Goal: Task Accomplishment & Management: Manage account settings

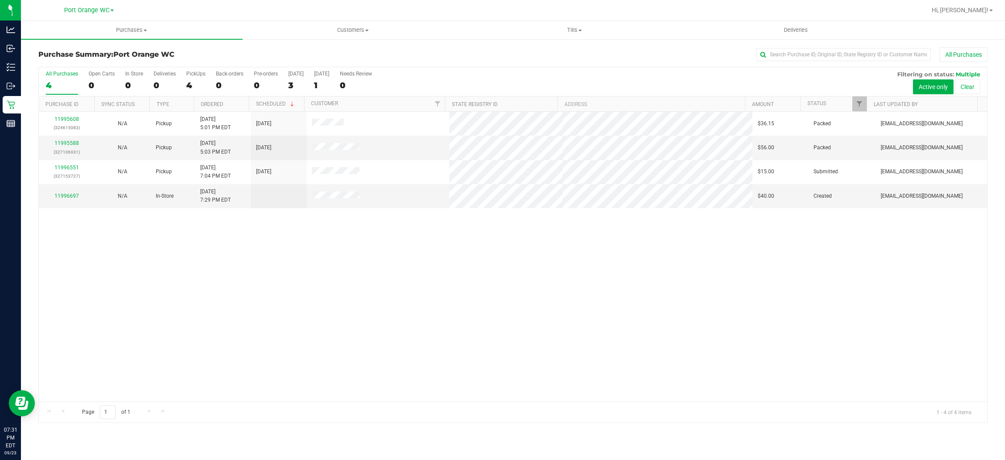
click at [608, 336] on div "11995608 (324615083) N/A Pickup [DATE] 5:01 PM EDT 9/24/2025 $36.15 Packed [EMA…" at bounding box center [513, 257] width 948 height 290
click at [604, 342] on div "11995608 (324615083) N/A Pickup [DATE] 5:01 PM EDT 9/24/2025 $36.15 Packed [EMA…" at bounding box center [513, 257] width 948 height 290
click at [600, 321] on div "11995608 (324615083) N/A Pickup [DATE] 5:01 PM EDT 9/24/2025 $36.15 Packed [EMA…" at bounding box center [513, 257] width 948 height 290
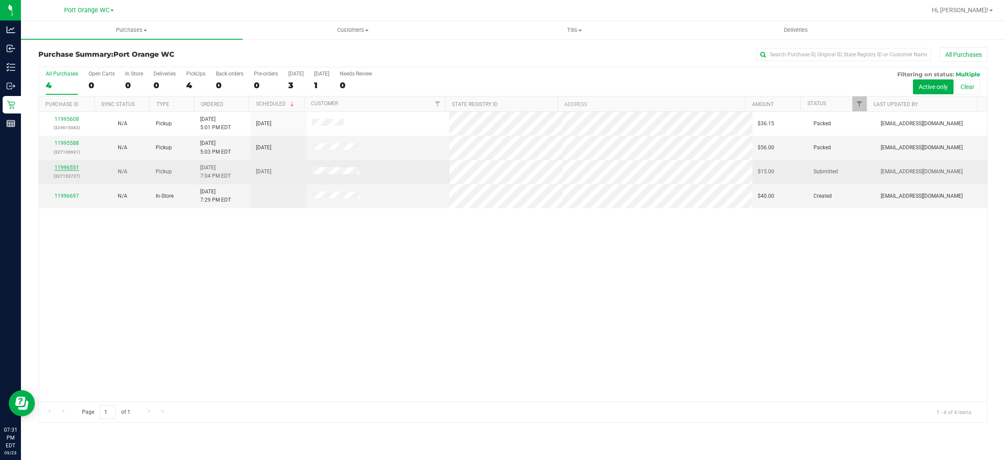
click at [59, 168] on link "11996551" at bounding box center [67, 167] width 24 height 6
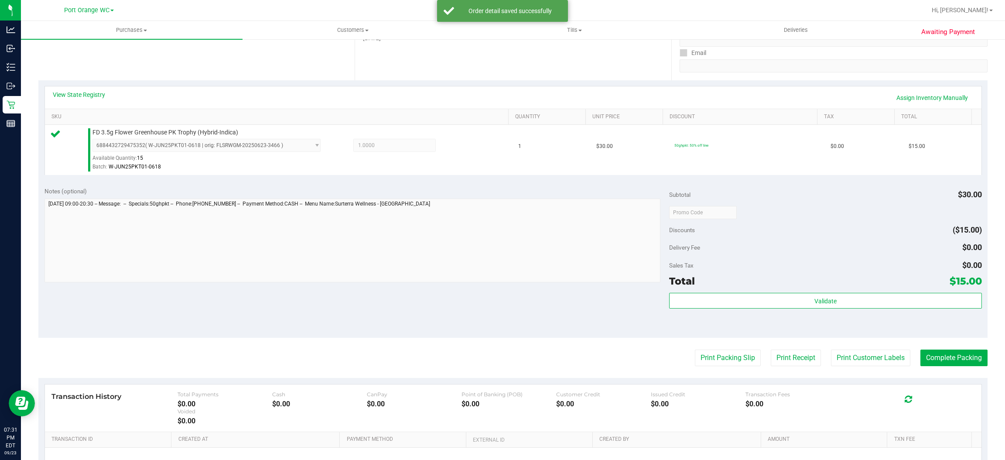
scroll to position [255, 0]
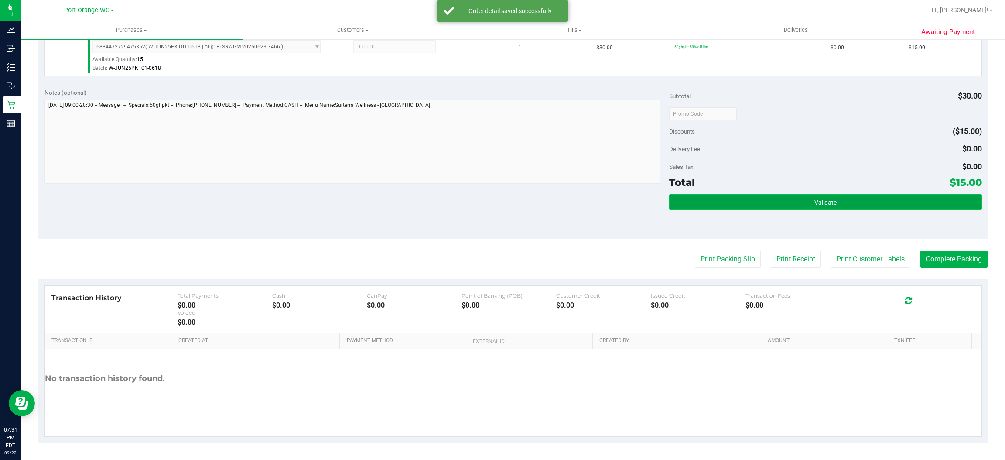
click at [857, 205] on button "Validate" at bounding box center [825, 202] width 312 height 16
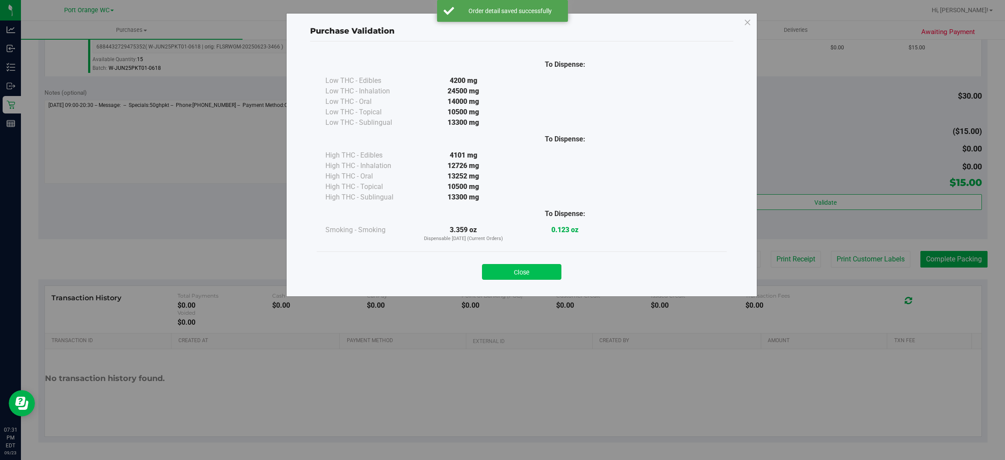
click at [553, 270] on button "Close" at bounding box center [521, 272] width 79 height 16
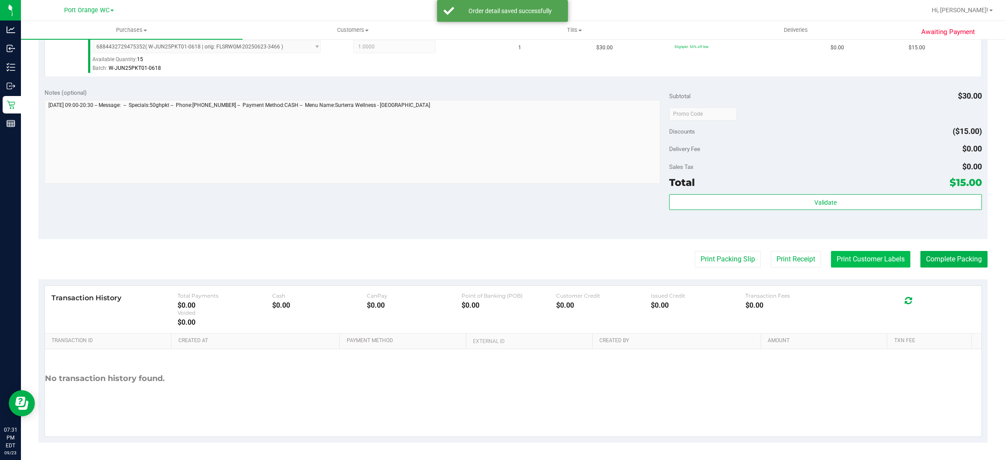
click at [848, 258] on button "Print Customer Labels" at bounding box center [870, 259] width 79 height 17
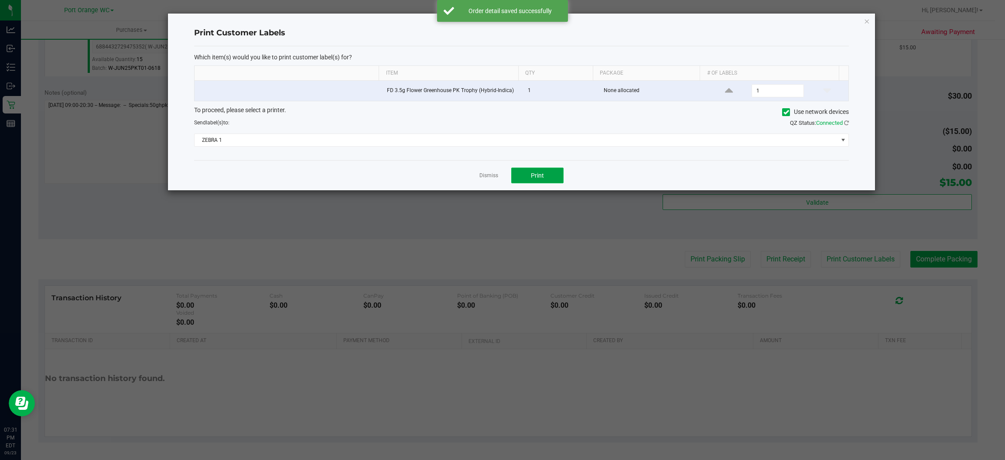
click at [551, 181] on button "Print" at bounding box center [537, 175] width 52 height 16
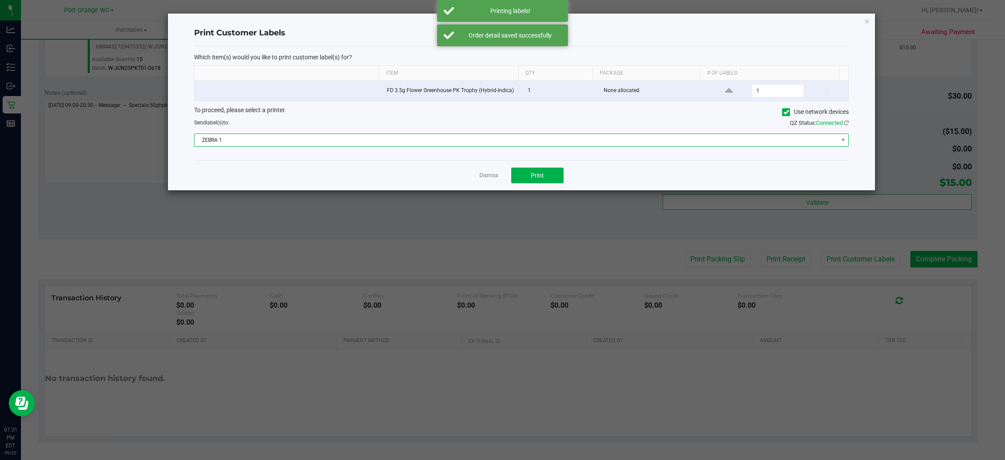
click at [438, 143] on span "ZEBRA 1" at bounding box center [515, 140] width 643 height 12
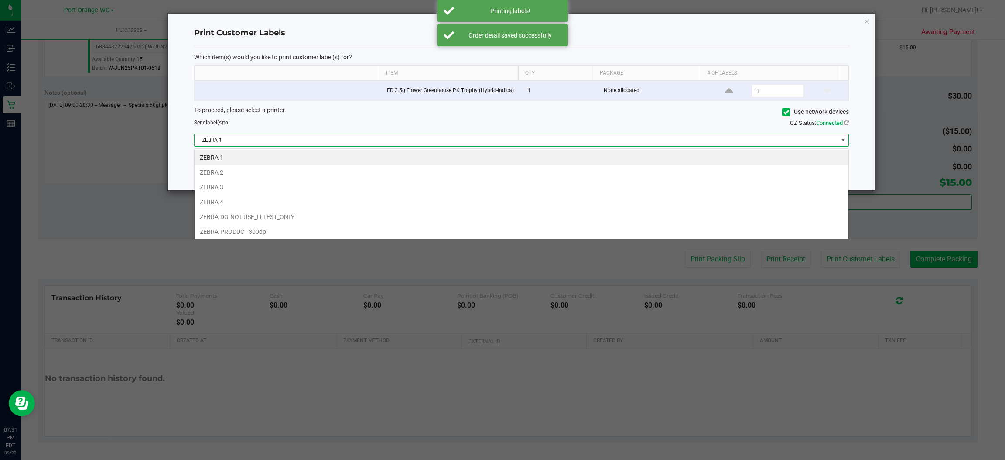
scroll to position [14, 655]
click at [214, 187] on li "ZEBRA 3" at bounding box center [521, 187] width 654 height 15
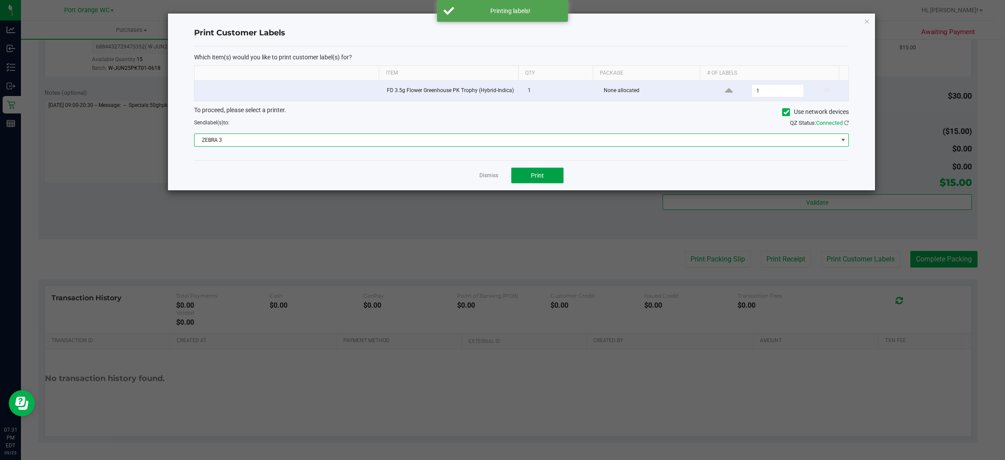
click at [551, 182] on button "Print" at bounding box center [537, 175] width 52 height 16
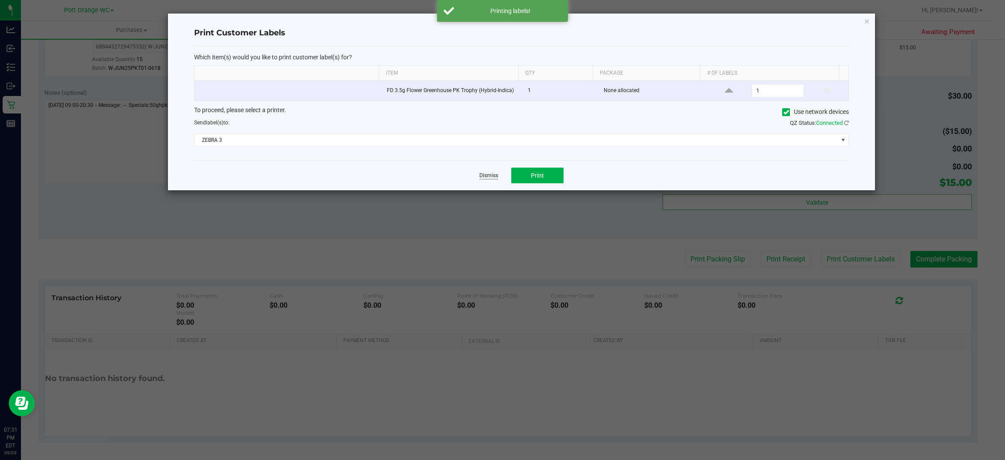
click at [486, 174] on link "Dismiss" at bounding box center [488, 175] width 19 height 7
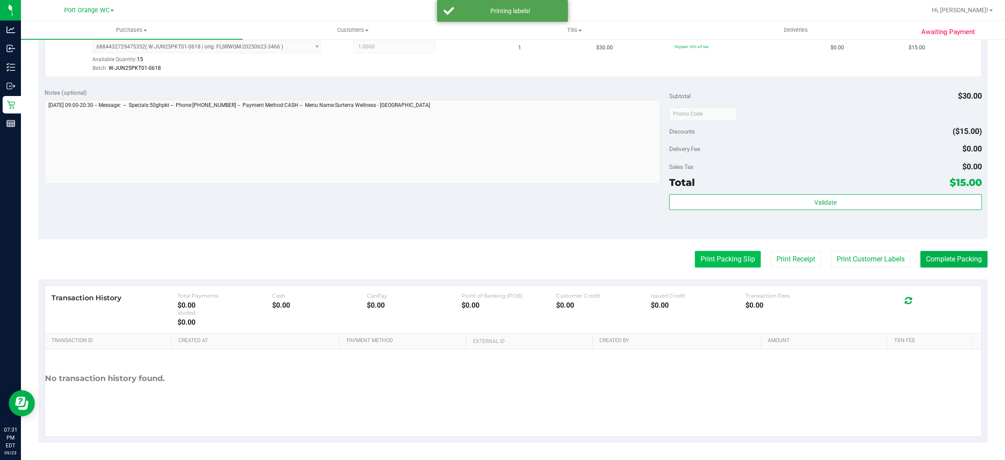
click at [710, 263] on button "Print Packing Slip" at bounding box center [728, 259] width 66 height 17
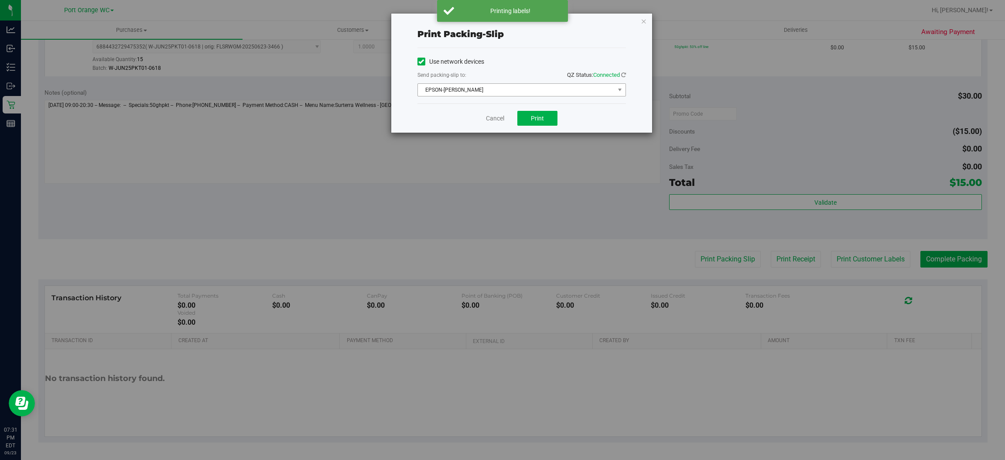
click at [490, 85] on span "EPSON-[PERSON_NAME]" at bounding box center [516, 90] width 197 height 12
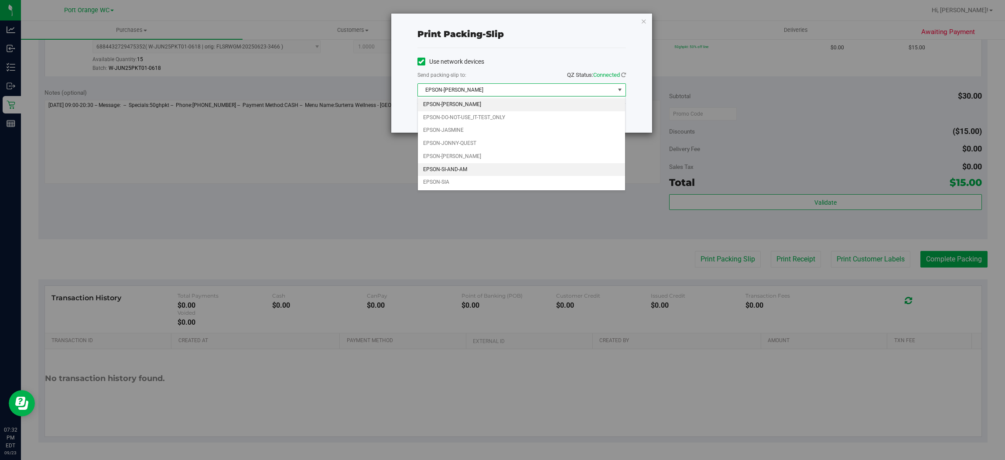
click at [458, 176] on li "EPSON-SI-AND-AM" at bounding box center [522, 169] width 208 height 13
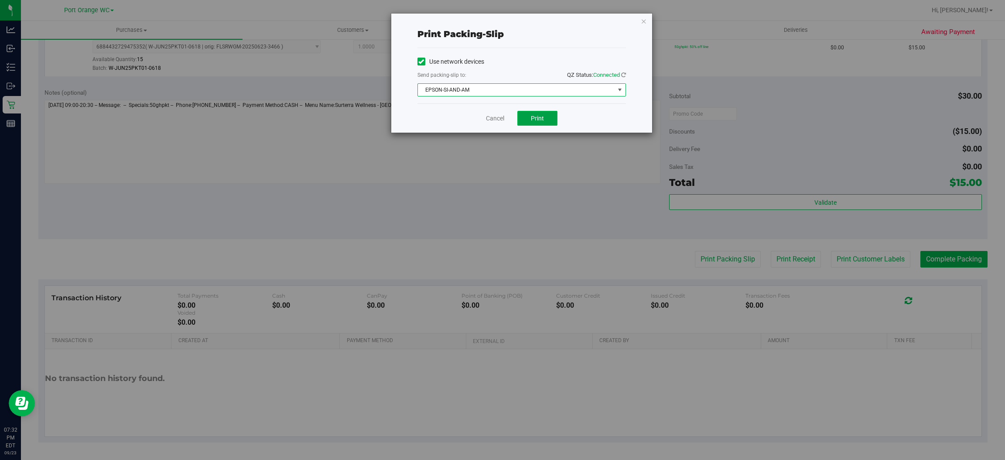
click at [549, 118] on button "Print" at bounding box center [537, 118] width 40 height 15
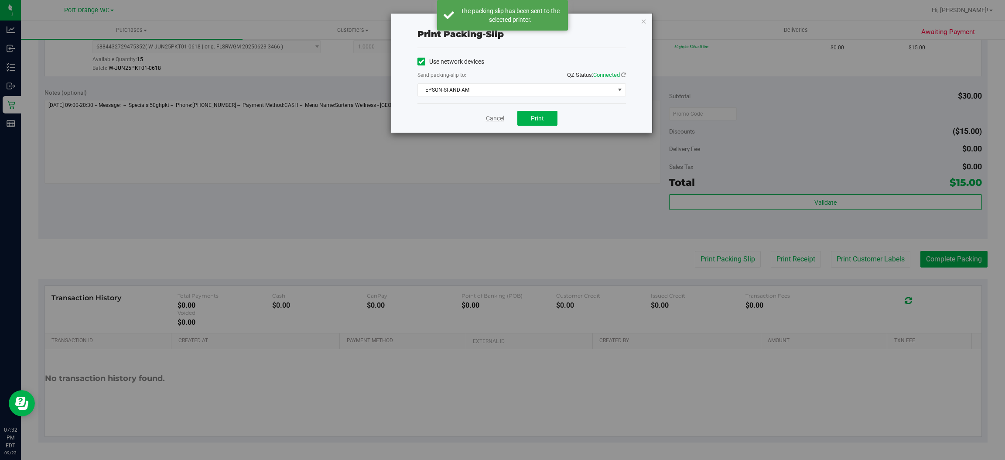
click at [491, 116] on link "Cancel" at bounding box center [495, 118] width 18 height 9
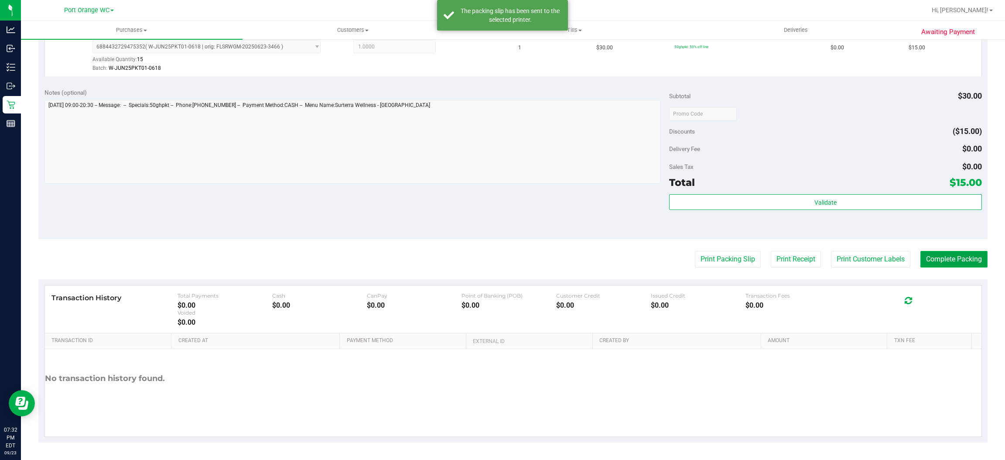
click at [943, 262] on button "Complete Packing" at bounding box center [953, 259] width 67 height 17
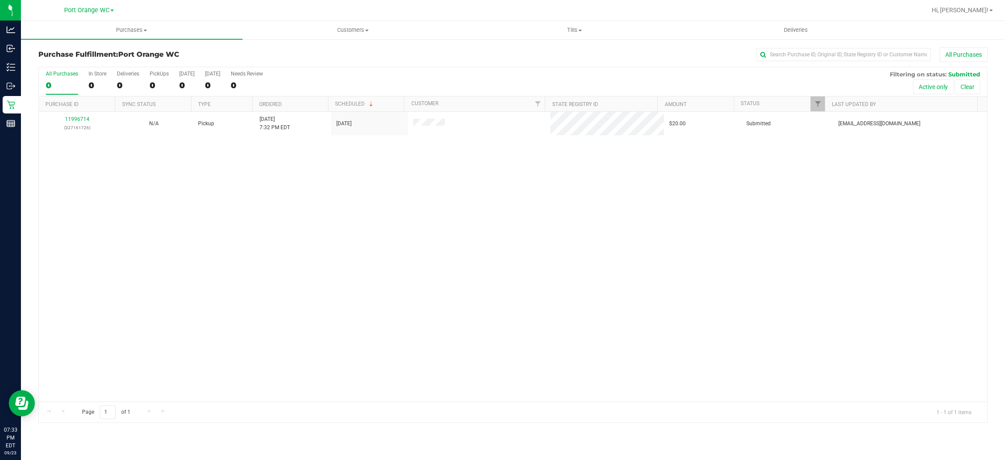
click at [189, 212] on div "11996714 (327161726) N/A Pickup [DATE] 7:32 PM EDT 9/23/2025 $20.00 Submitted […" at bounding box center [513, 257] width 948 height 290
click at [212, 212] on div "11996714 (327161726) N/A Pickup [DATE] 7:32 PM EDT 9/23/2025 $20.00 Submitted […" at bounding box center [513, 257] width 948 height 290
click at [211, 207] on div "11996714 (327161726) N/A Pickup [DATE] 7:32 PM EDT 9/23/2025 $20.00 Submitted […" at bounding box center [513, 257] width 948 height 290
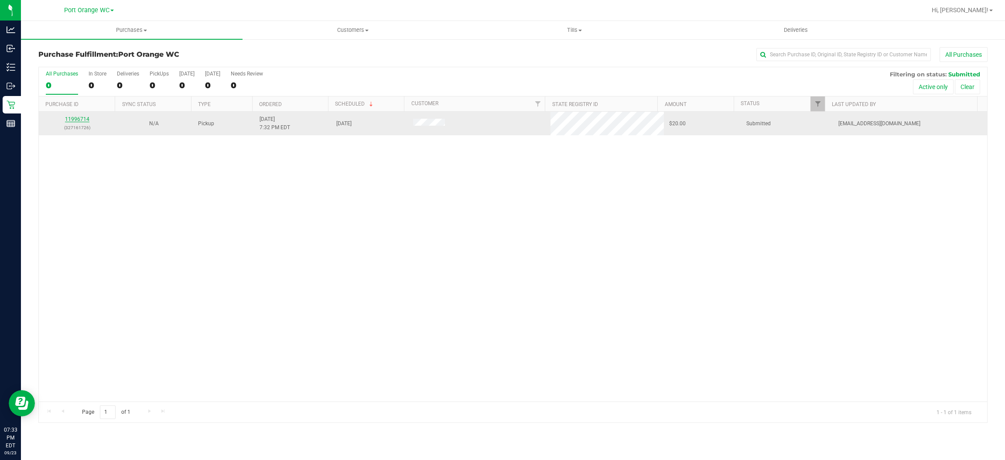
click at [82, 119] on link "11996714" at bounding box center [77, 119] width 24 height 6
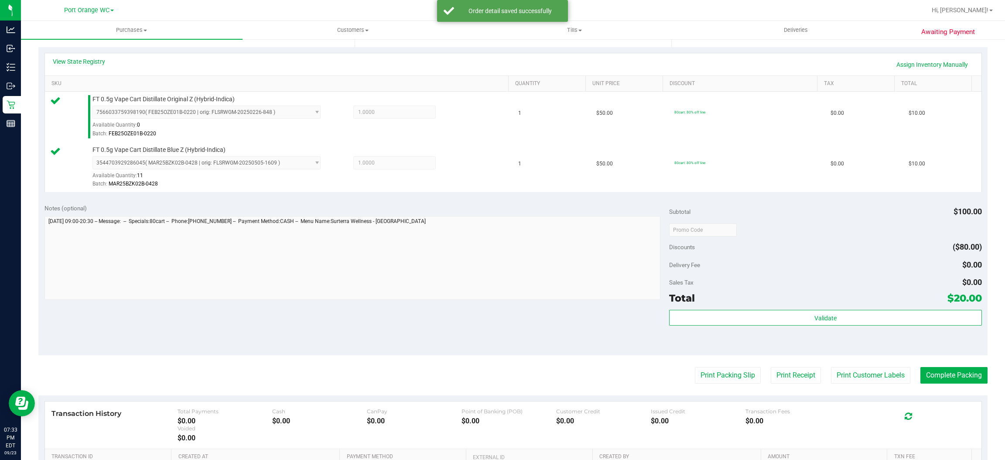
scroll to position [305, 0]
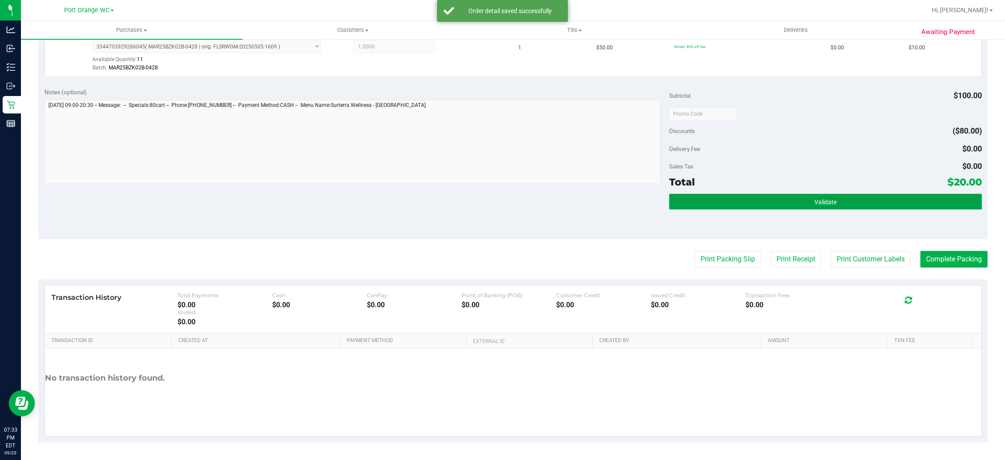
click at [872, 201] on button "Validate" at bounding box center [825, 202] width 312 height 16
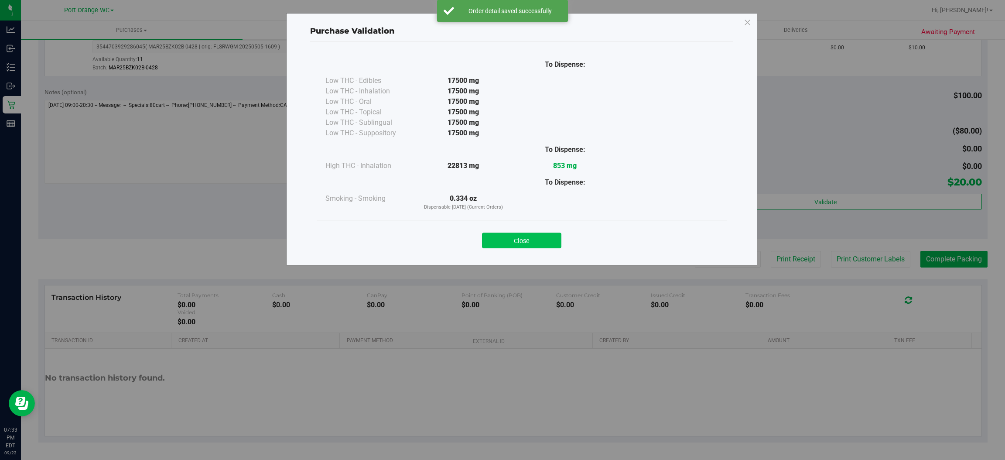
click at [542, 237] on button "Close" at bounding box center [521, 240] width 79 height 16
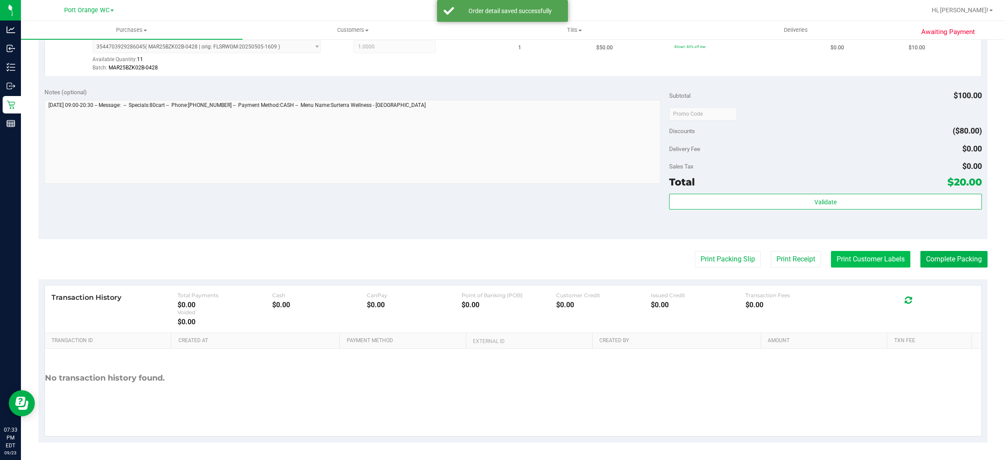
click at [862, 262] on button "Print Customer Labels" at bounding box center [870, 259] width 79 height 17
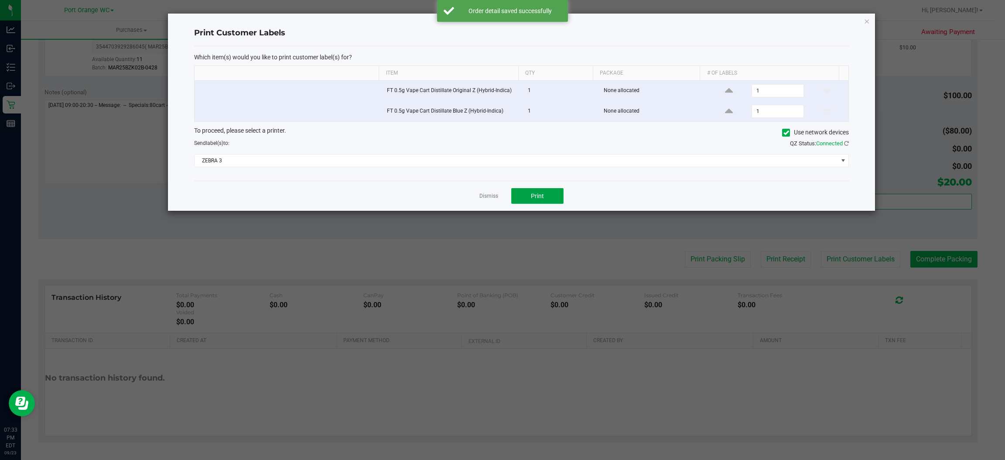
click at [542, 199] on span "Print" at bounding box center [537, 195] width 13 height 7
click at [491, 198] on link "Dismiss" at bounding box center [488, 195] width 19 height 7
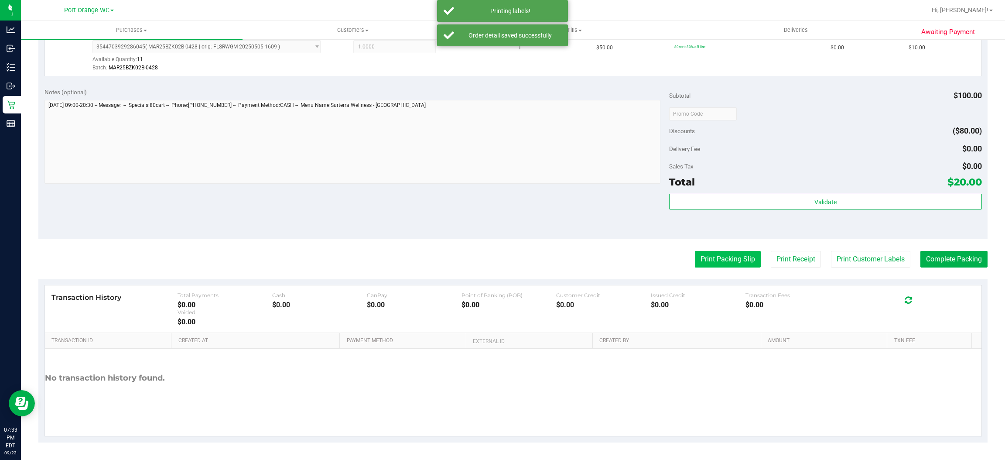
click at [712, 253] on button "Print Packing Slip" at bounding box center [728, 259] width 66 height 17
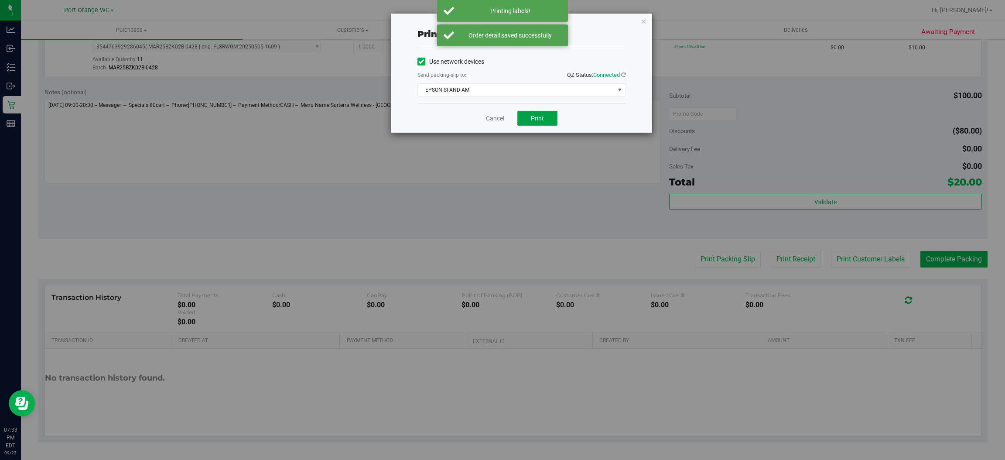
click at [542, 121] on span "Print" at bounding box center [537, 118] width 13 height 7
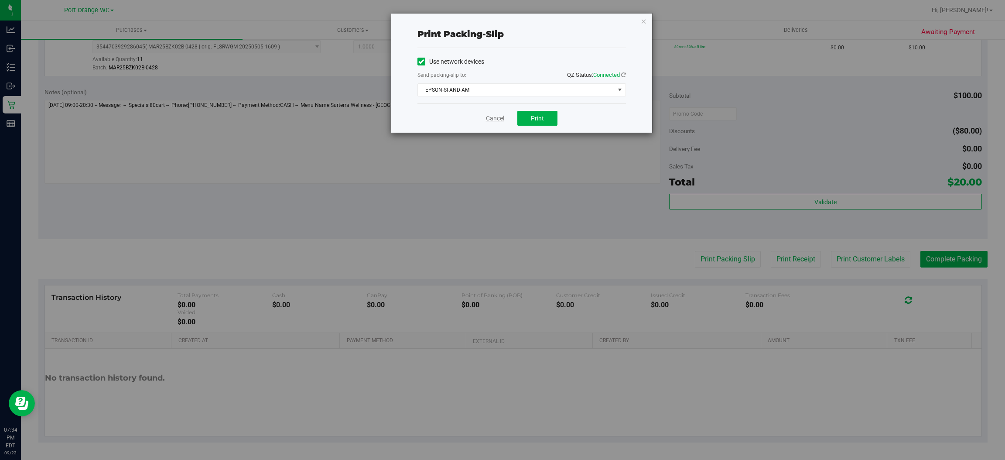
click at [490, 118] on link "Cancel" at bounding box center [495, 118] width 18 height 9
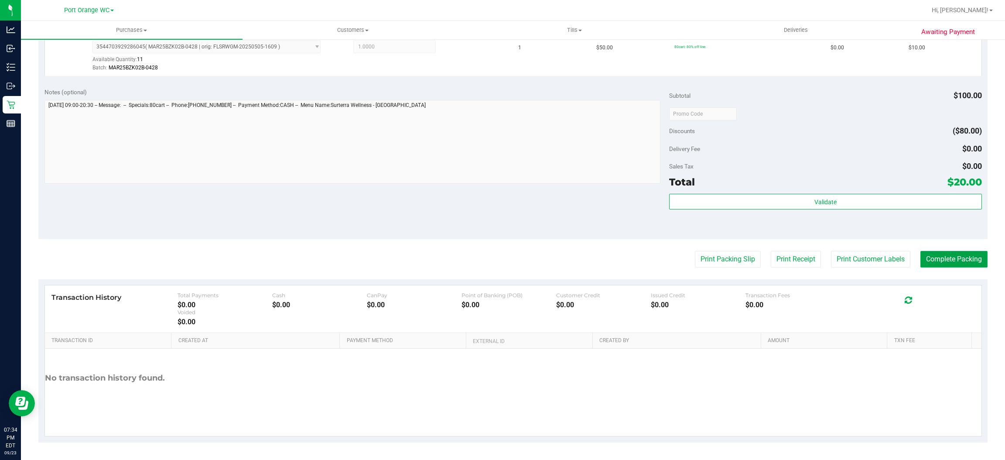
click at [942, 260] on button "Complete Packing" at bounding box center [953, 259] width 67 height 17
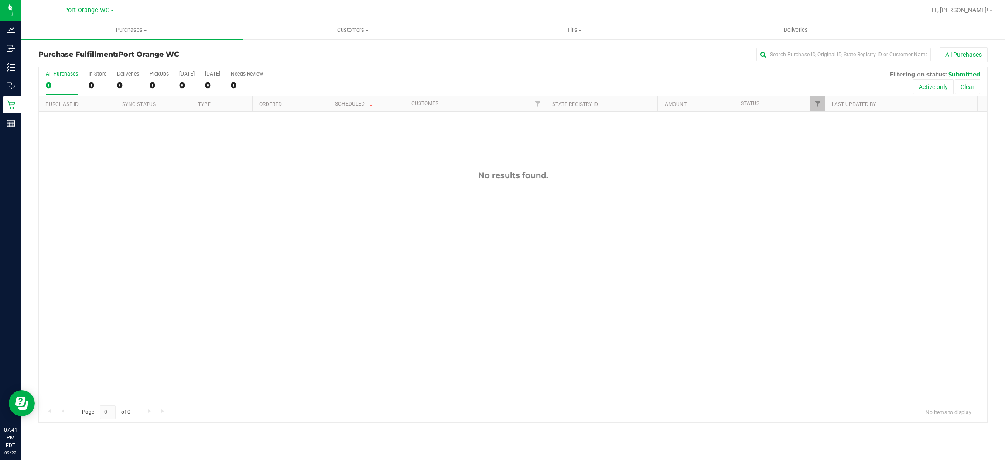
click at [729, 241] on div "No results found." at bounding box center [513, 286] width 948 height 348
click at [732, 239] on div "No results found." at bounding box center [513, 286] width 948 height 348
click at [651, 325] on div "No results found." at bounding box center [513, 286] width 948 height 348
click at [146, 30] on span at bounding box center [144, 31] width 3 height 2
click at [58, 61] on span "Fulfillment" at bounding box center [48, 62] width 54 height 7
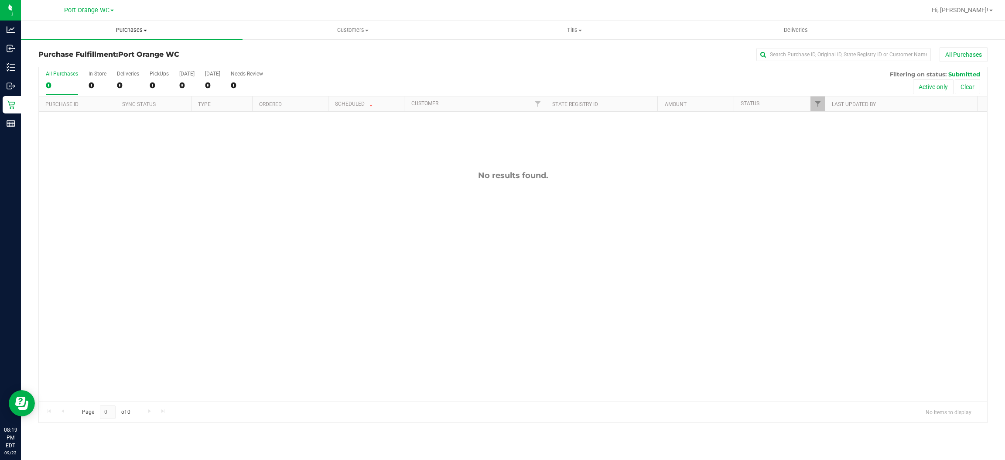
click at [147, 30] on span at bounding box center [144, 31] width 3 height 2
click at [72, 51] on span "Summary of purchases" at bounding box center [65, 52] width 89 height 7
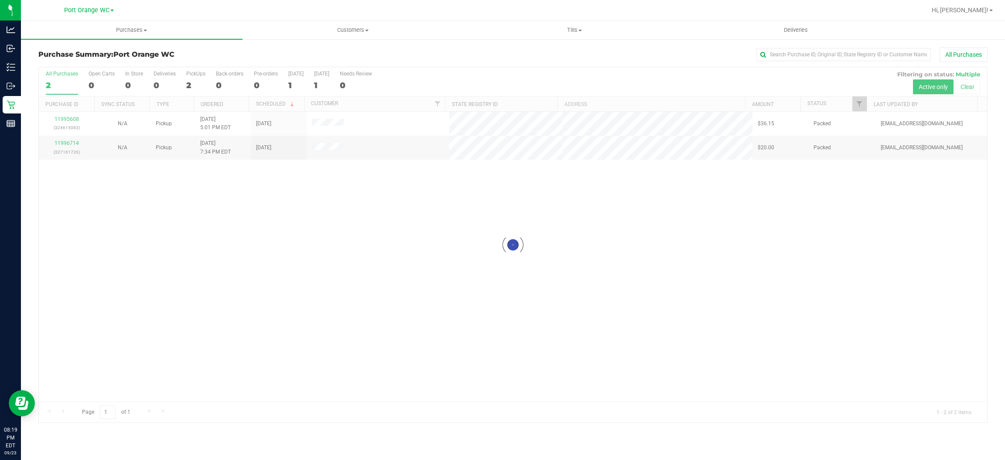
click at [72, 118] on div at bounding box center [513, 244] width 948 height 355
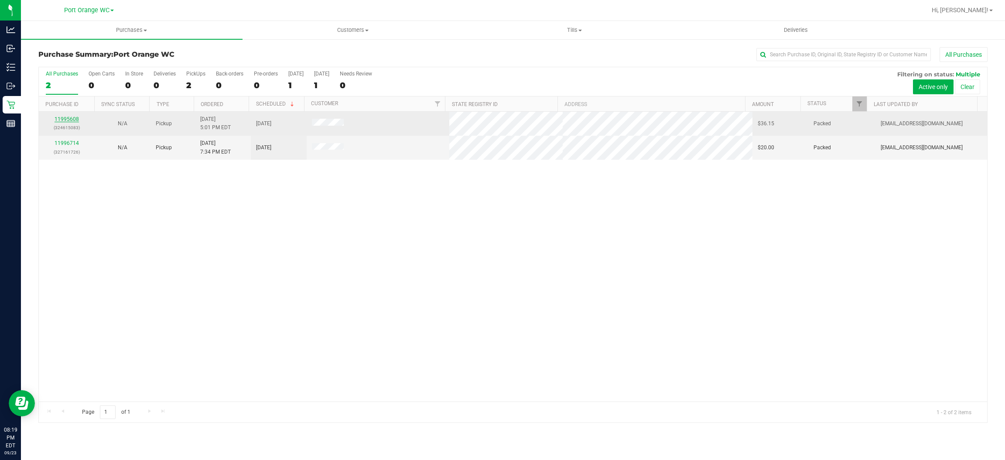
click at [70, 121] on link "11995608" at bounding box center [67, 119] width 24 height 6
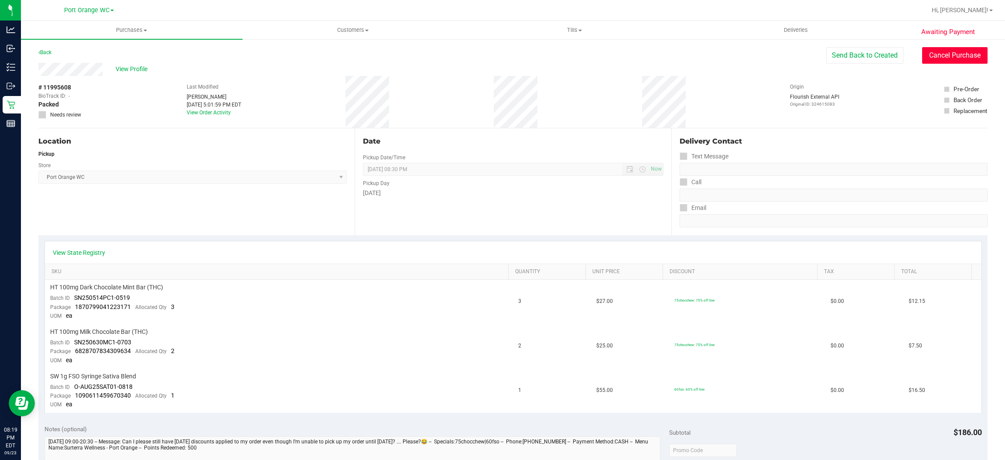
click at [935, 56] on button "Cancel Purchase" at bounding box center [954, 55] width 65 height 17
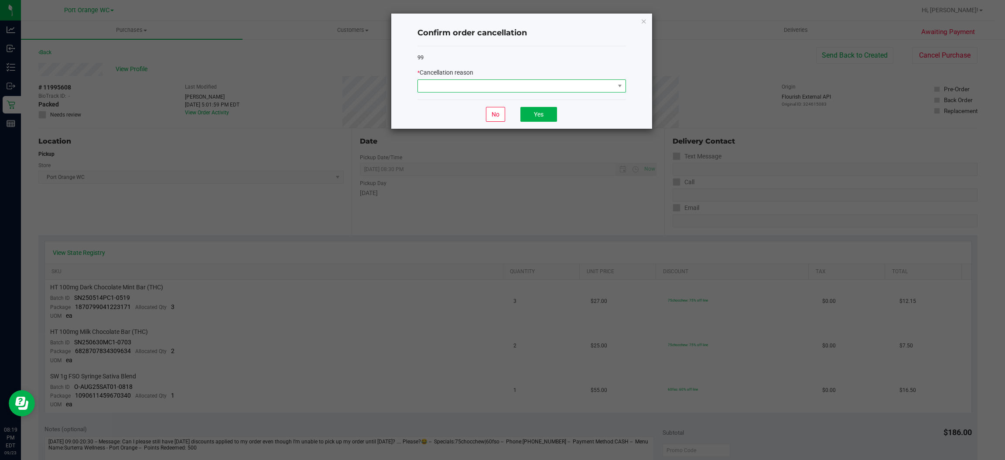
click at [503, 83] on span at bounding box center [516, 86] width 197 height 12
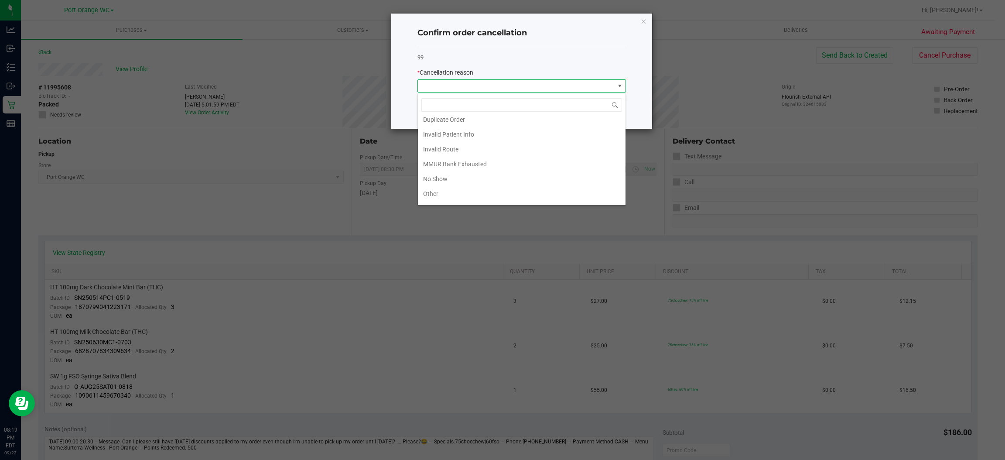
scroll to position [21, 0]
click at [437, 175] on li "No Show" at bounding box center [522, 176] width 208 height 15
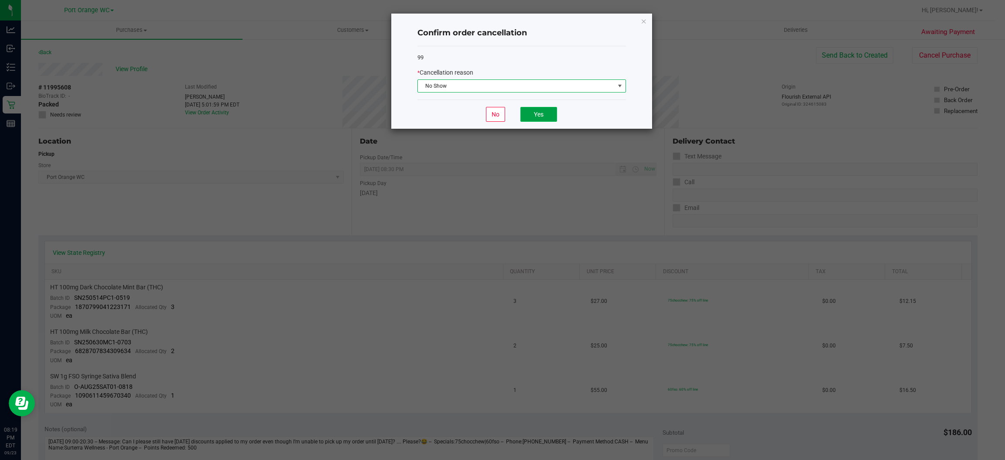
click at [539, 116] on button "Yes" at bounding box center [538, 114] width 37 height 15
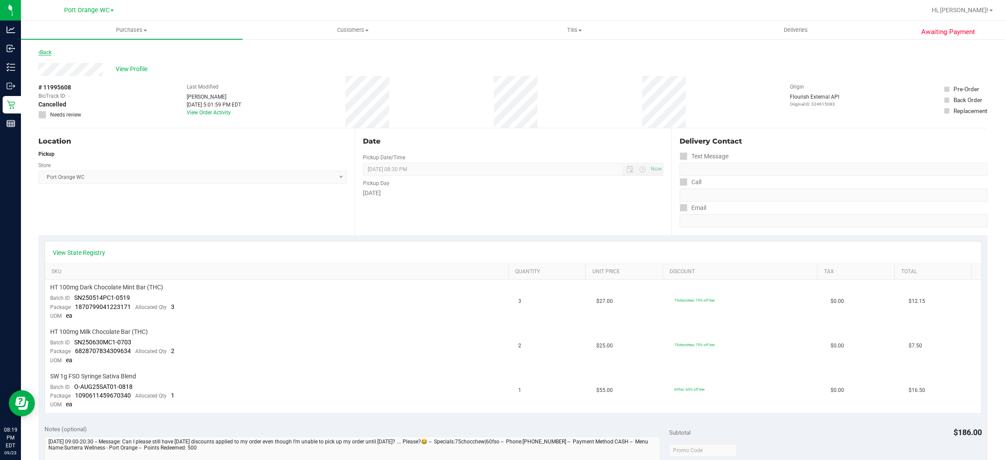
click at [46, 51] on link "Back" at bounding box center [44, 52] width 13 height 6
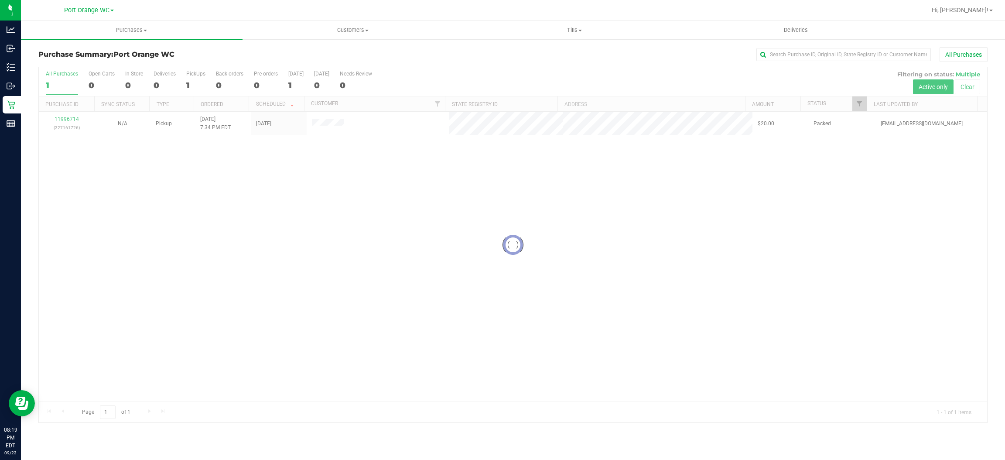
click at [62, 124] on div at bounding box center [513, 244] width 948 height 355
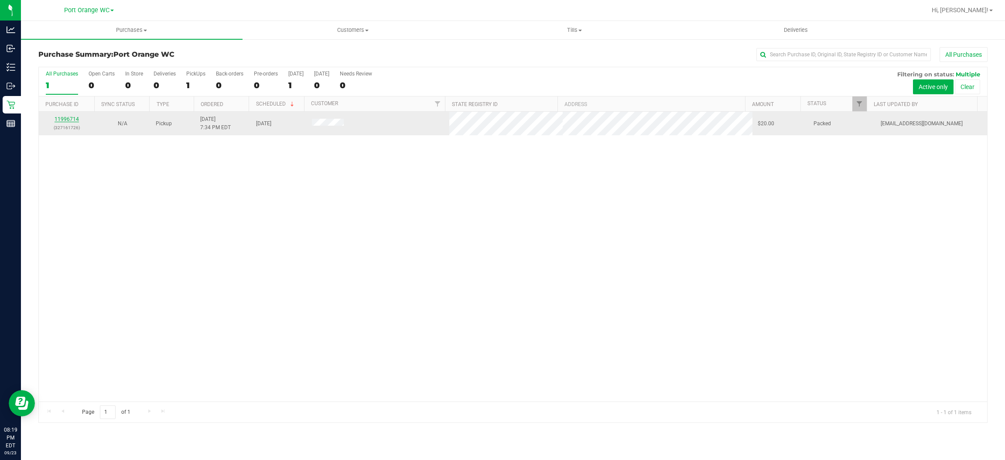
click at [74, 121] on link "11996714" at bounding box center [67, 119] width 24 height 6
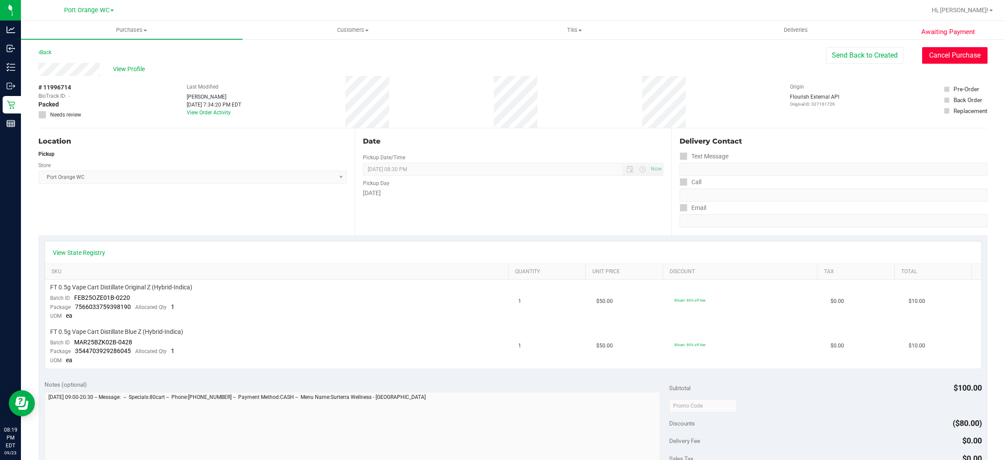
click at [931, 53] on button "Cancel Purchase" at bounding box center [954, 55] width 65 height 17
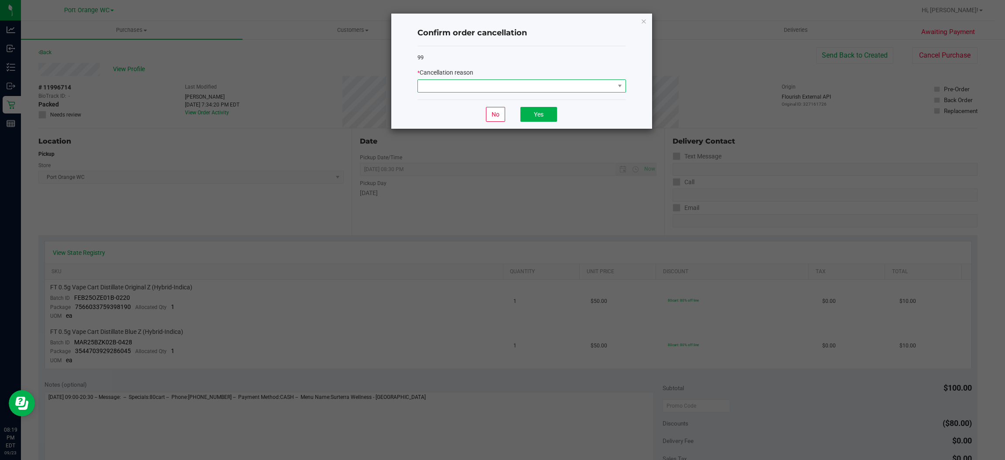
click at [504, 89] on span at bounding box center [516, 86] width 197 height 12
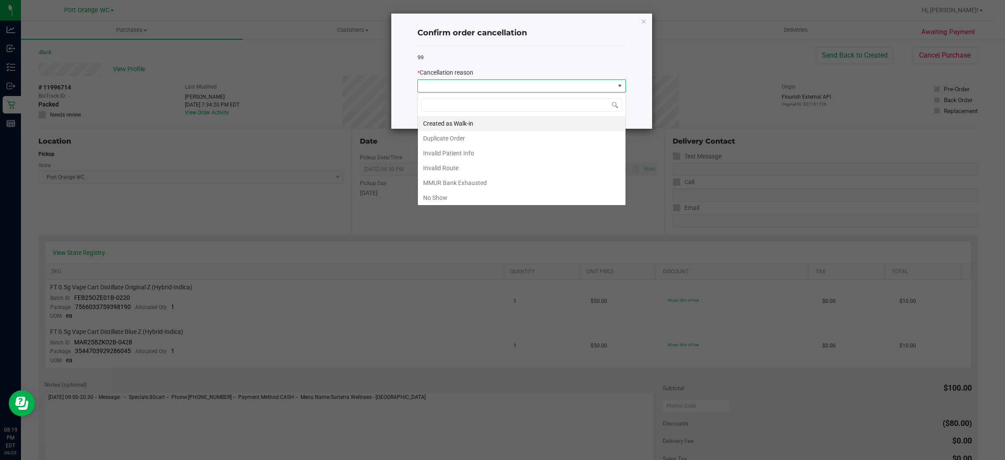
scroll to position [14, 208]
click at [437, 200] on li "No Show" at bounding box center [522, 197] width 208 height 15
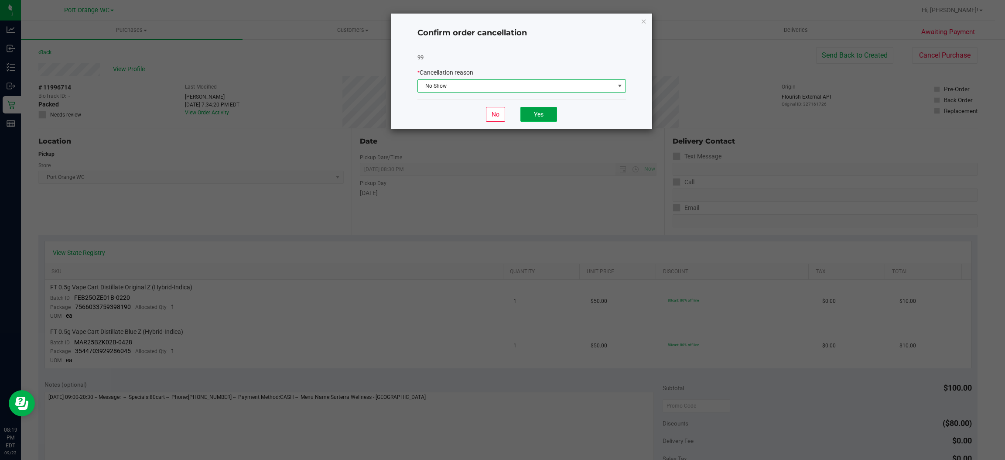
click at [538, 114] on button "Yes" at bounding box center [538, 114] width 37 height 15
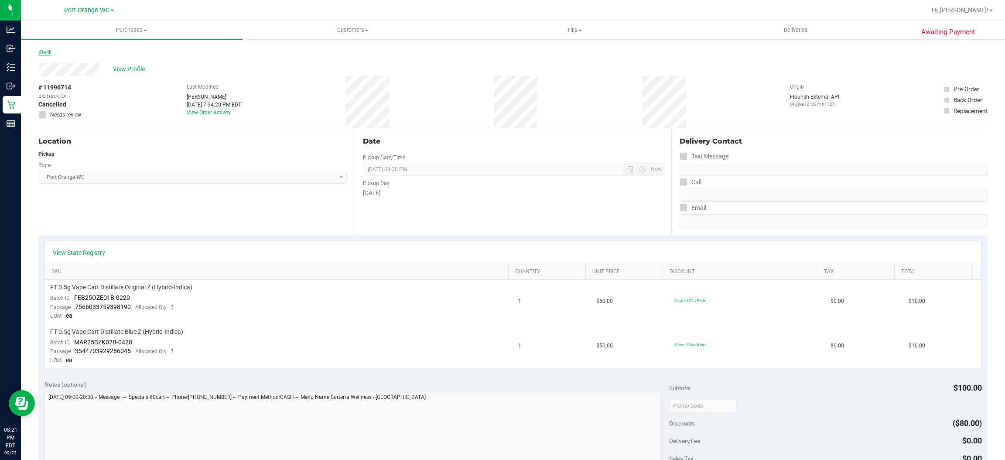
click at [46, 54] on link "Back" at bounding box center [44, 52] width 13 height 6
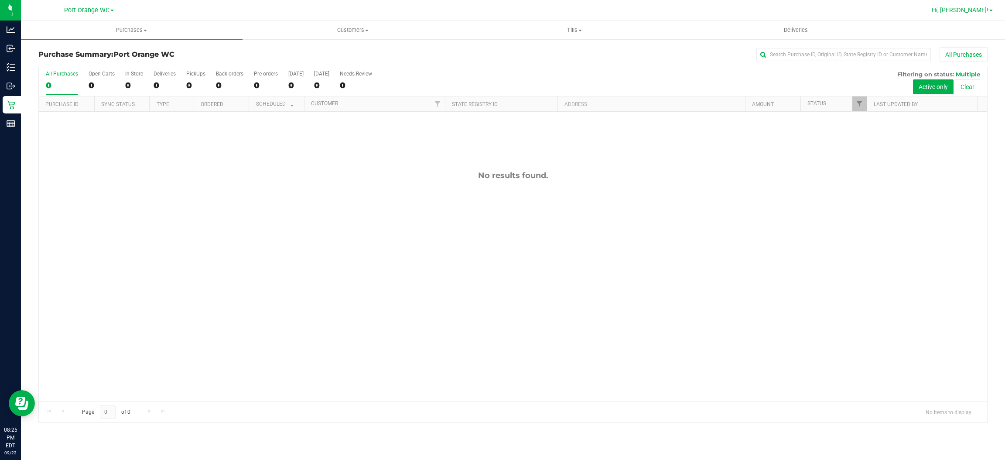
click at [978, 7] on span "Hi, [PERSON_NAME]!" at bounding box center [959, 10] width 57 height 7
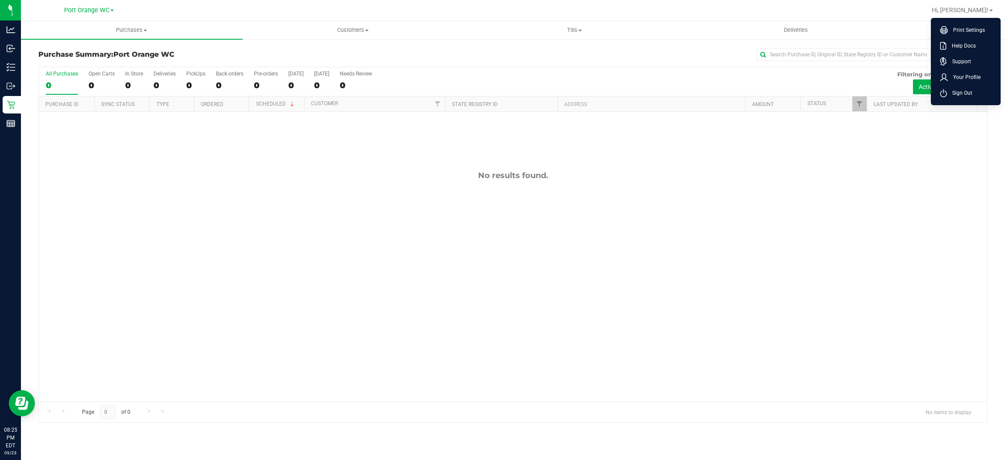
click at [960, 102] on ul "Print Settings Help Docs Support Your Profile Sign Out" at bounding box center [966, 61] width 70 height 87
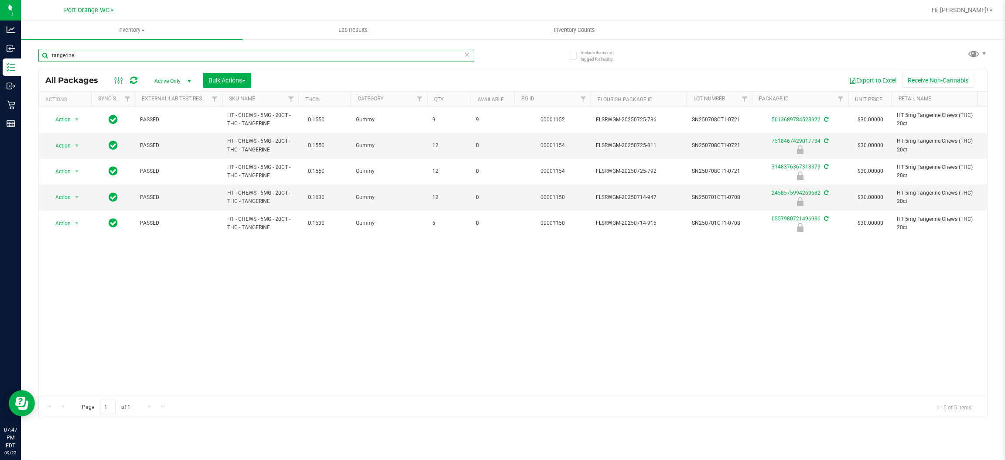
click at [240, 55] on input "tangerine" at bounding box center [256, 55] width 436 height 13
type input "t"
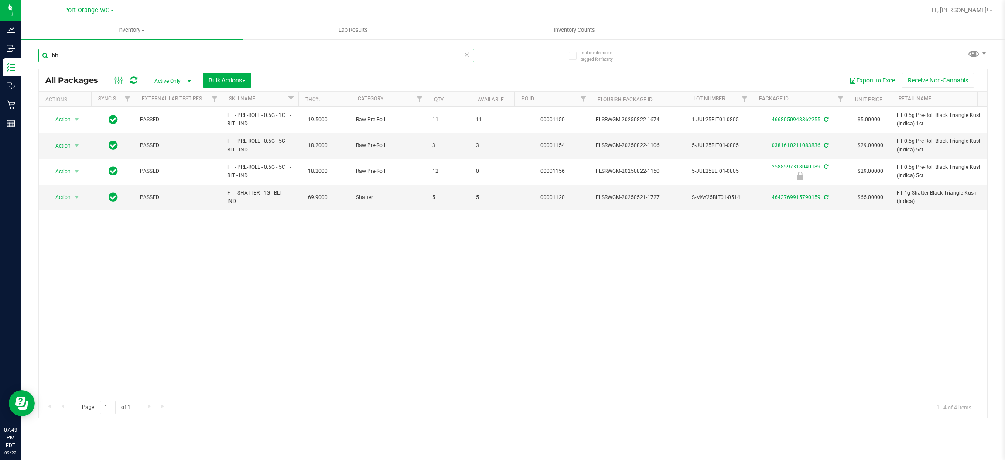
type input "blt"
click at [560, 291] on div "Action Action Adjust qty Create package Edit attributes Global inventory Locate…" at bounding box center [513, 252] width 948 height 290
